Goal: Transaction & Acquisition: Purchase product/service

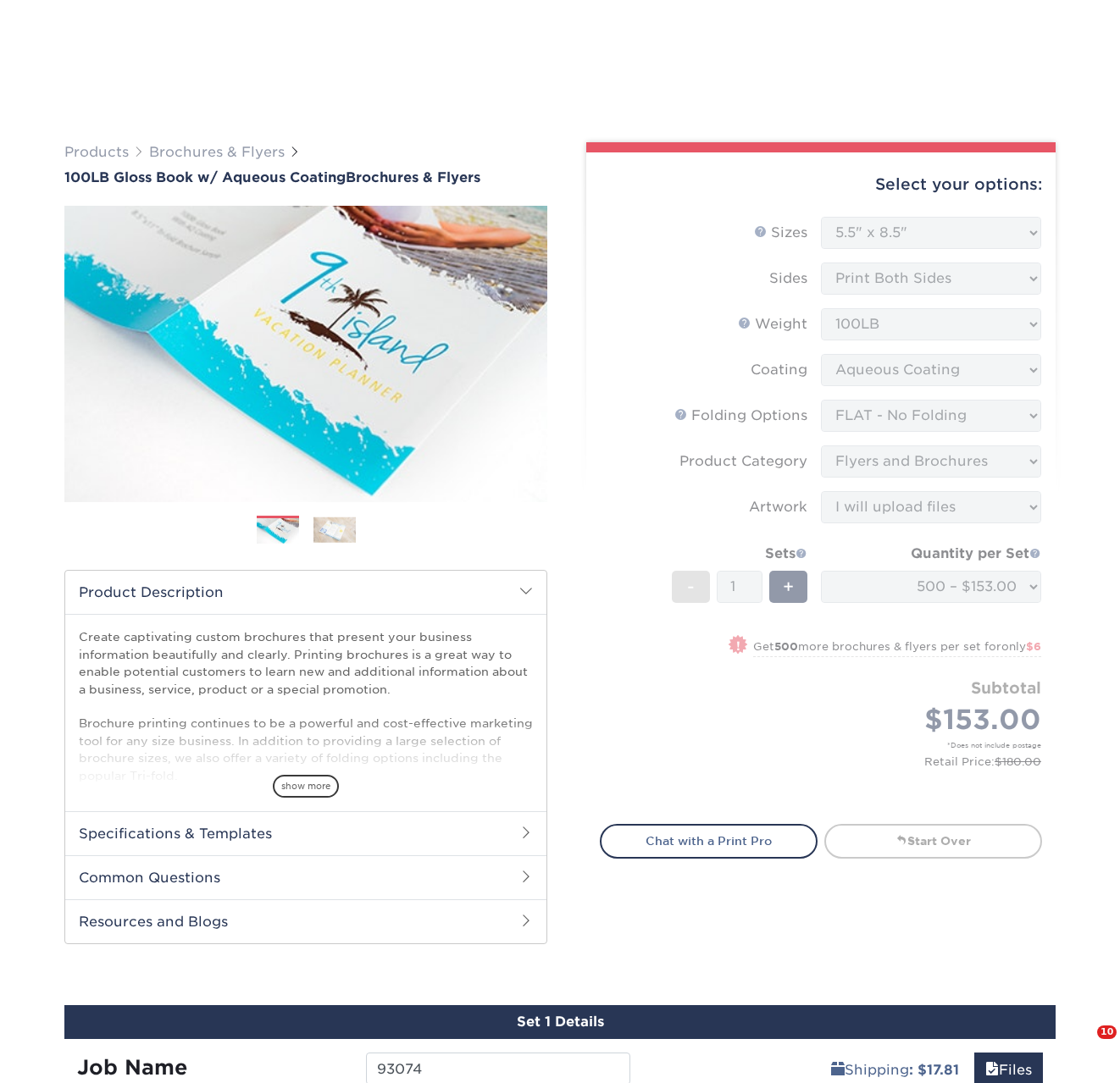
select select "5.50x8.50"
select select "9b1d5825-34d1-4721-9874-ed79abb003d7"
select select "1a668080-6b7c-4174-b399-2c3833b27ef4"
select select "upload"
select select "500 – $153.00"
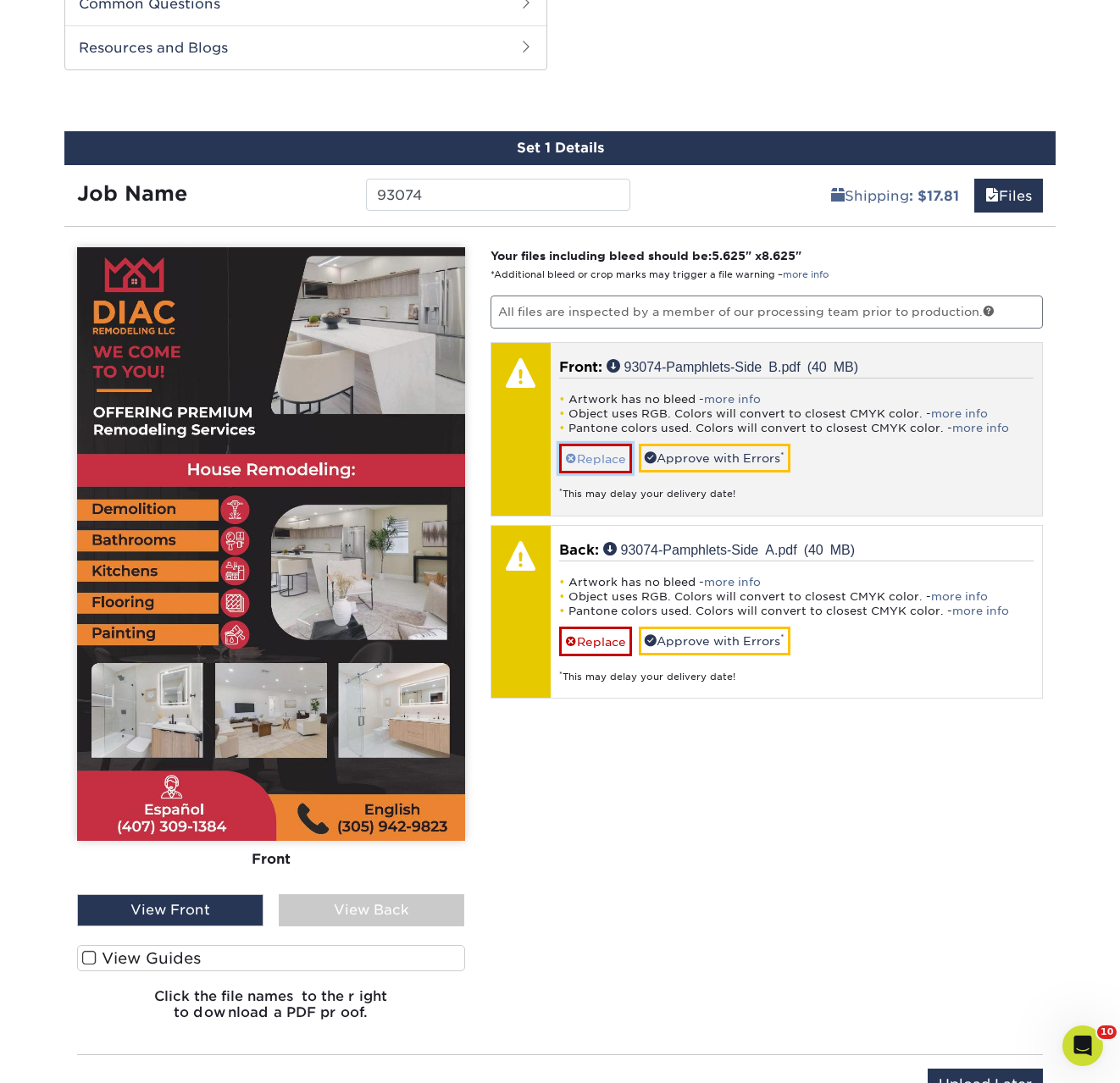
click at [597, 455] on link "Replace" at bounding box center [595, 458] width 73 height 30
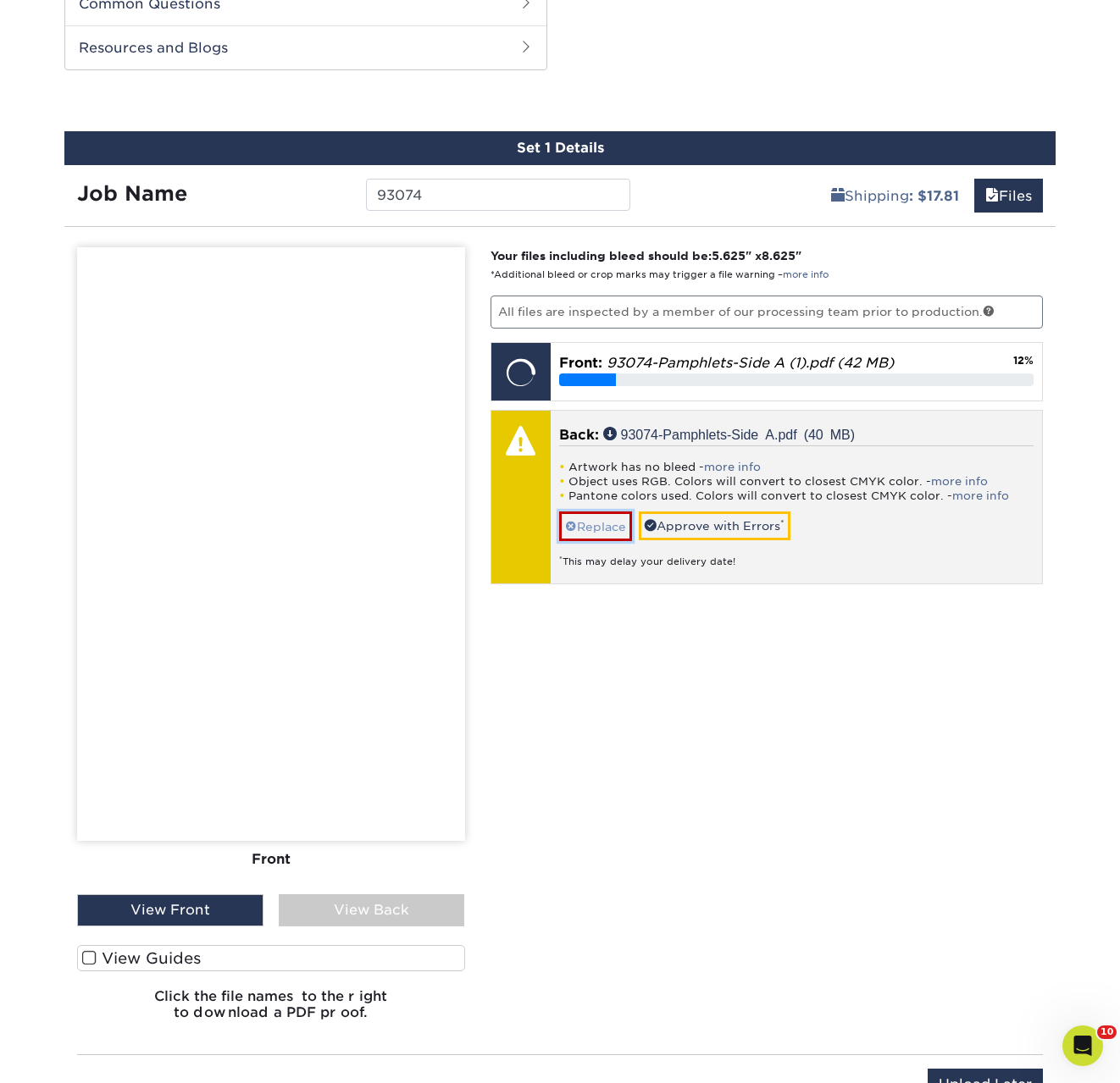
click at [598, 519] on link "Replace" at bounding box center [595, 526] width 73 height 30
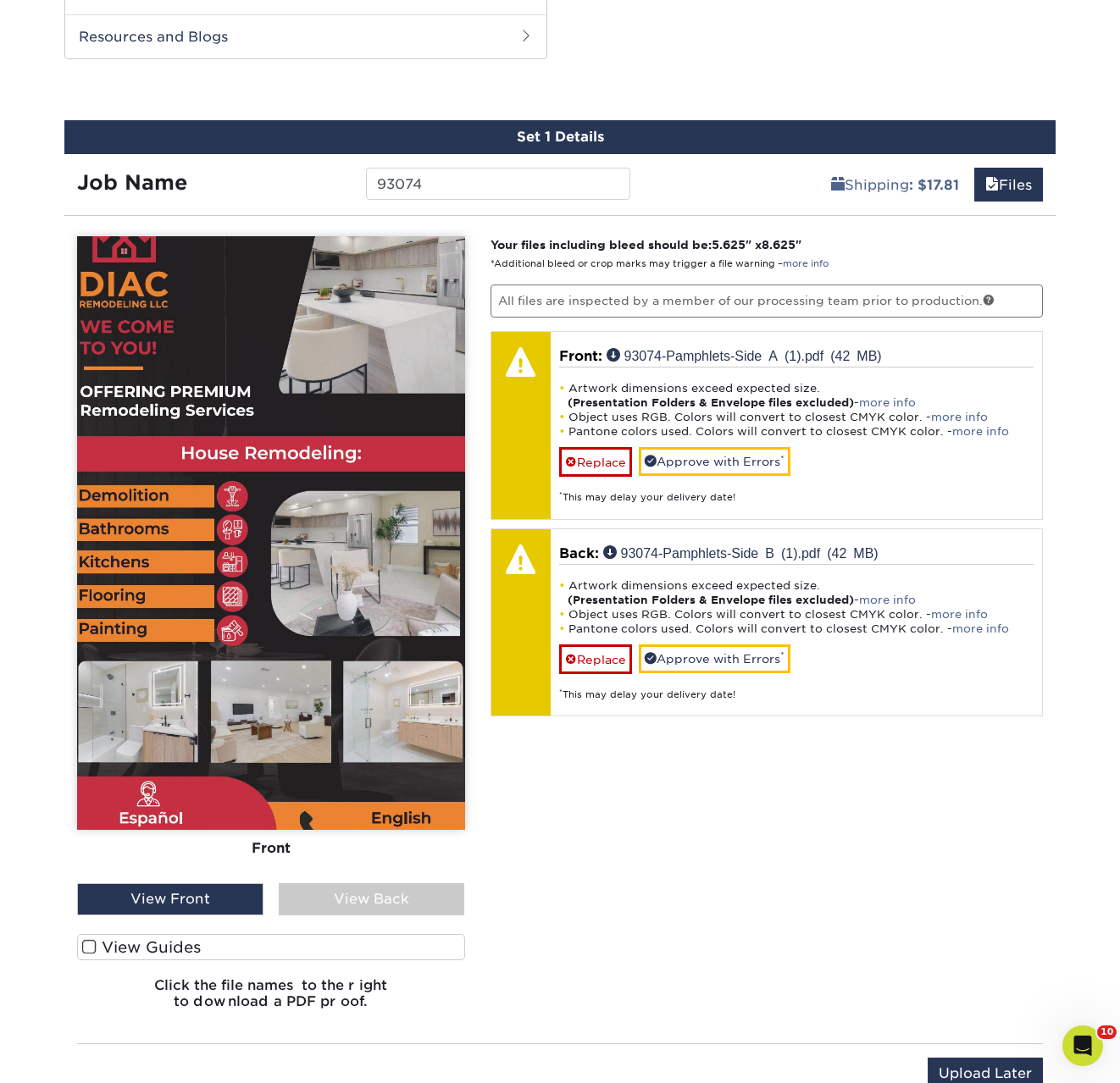
scroll to position [892, 0]
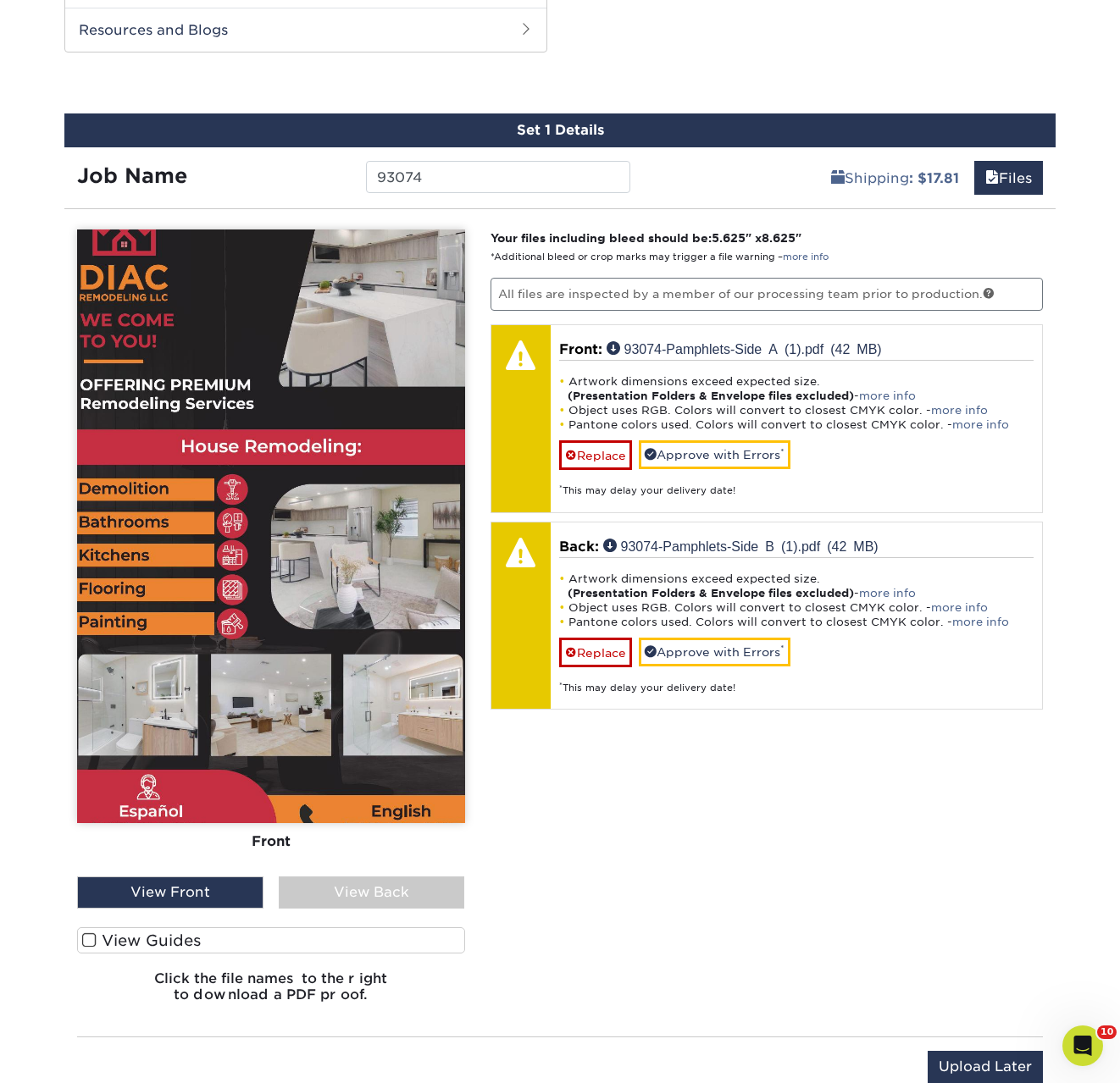
click at [329, 911] on div "Front Back View Front View Back Front" at bounding box center [271, 622] width 388 height 786
click at [323, 901] on div "View Back" at bounding box center [372, 893] width 186 height 32
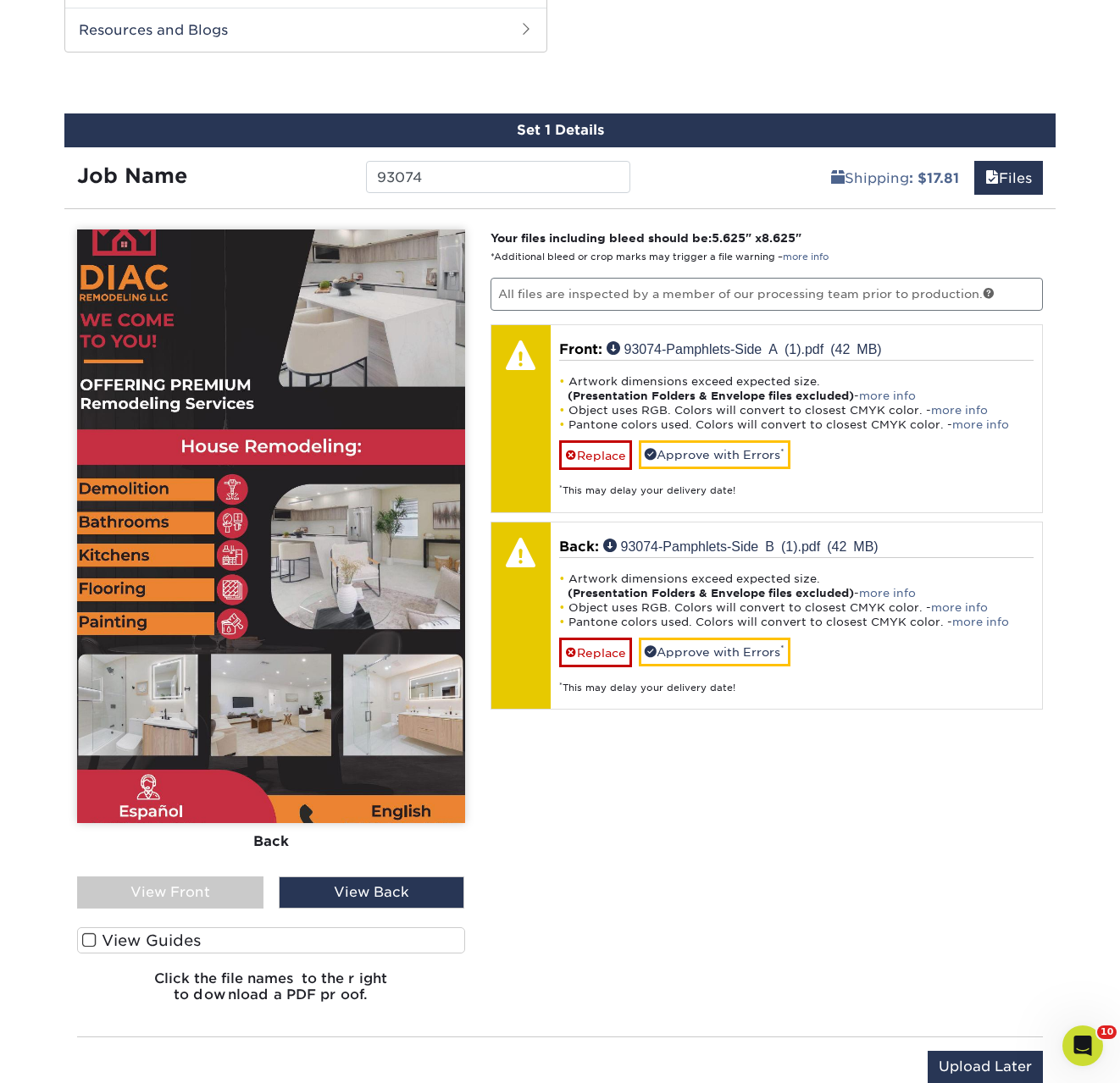
click at [196, 898] on div "View Front" at bounding box center [170, 893] width 186 height 32
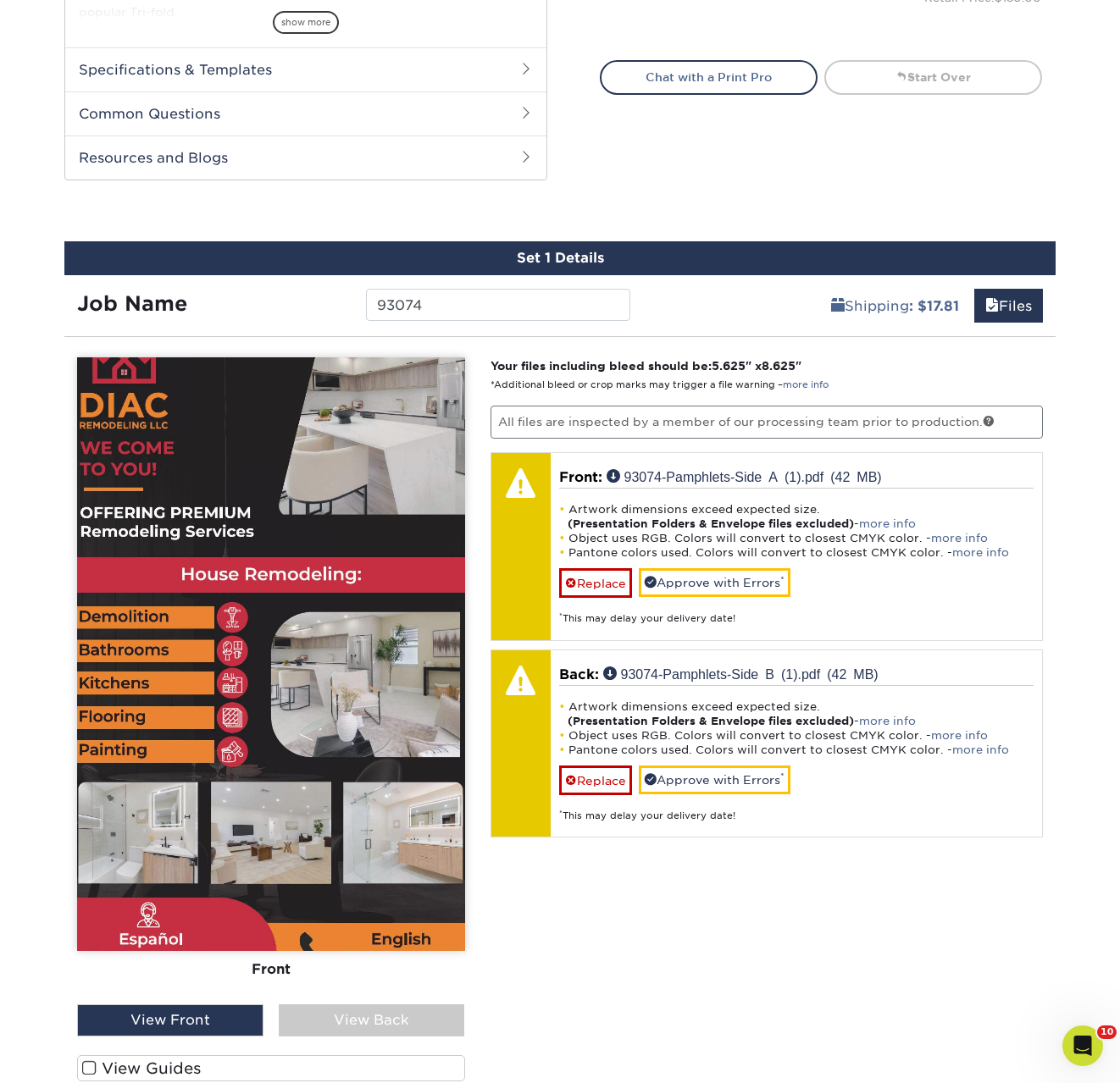
scroll to position [766, 0]
